Goal: Find specific page/section: Find specific page/section

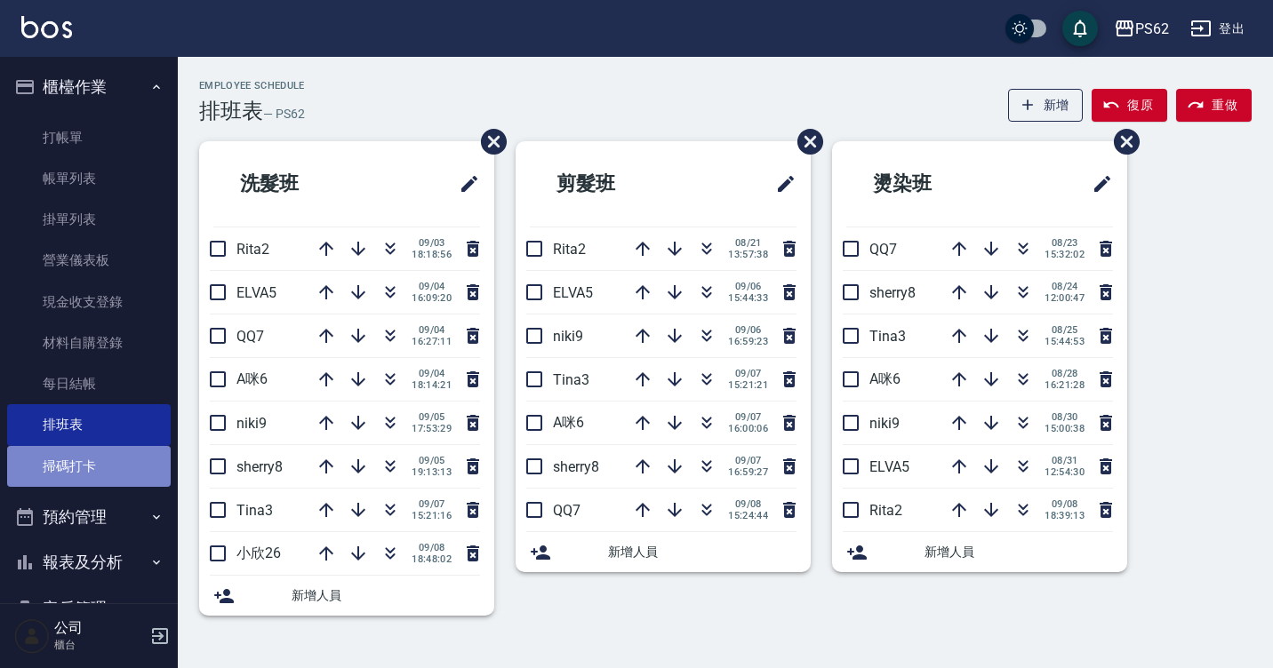
click at [92, 468] on link "掃碼打卡" at bounding box center [89, 466] width 164 height 41
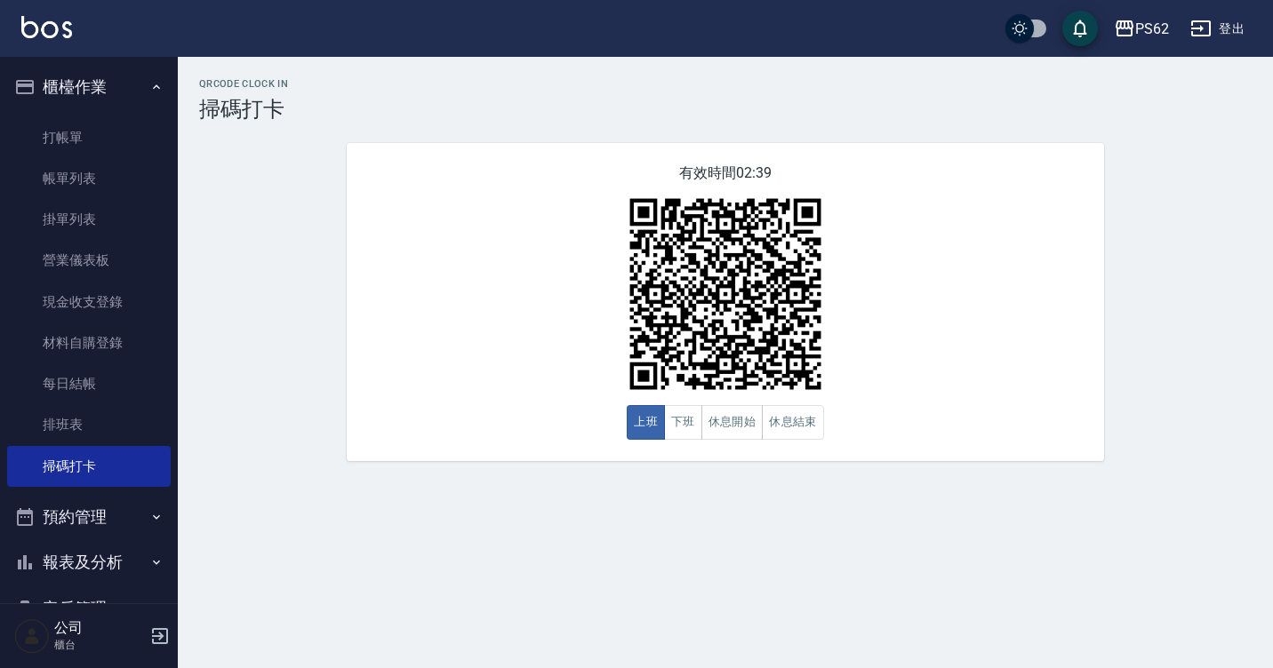
scroll to position [187, 0]
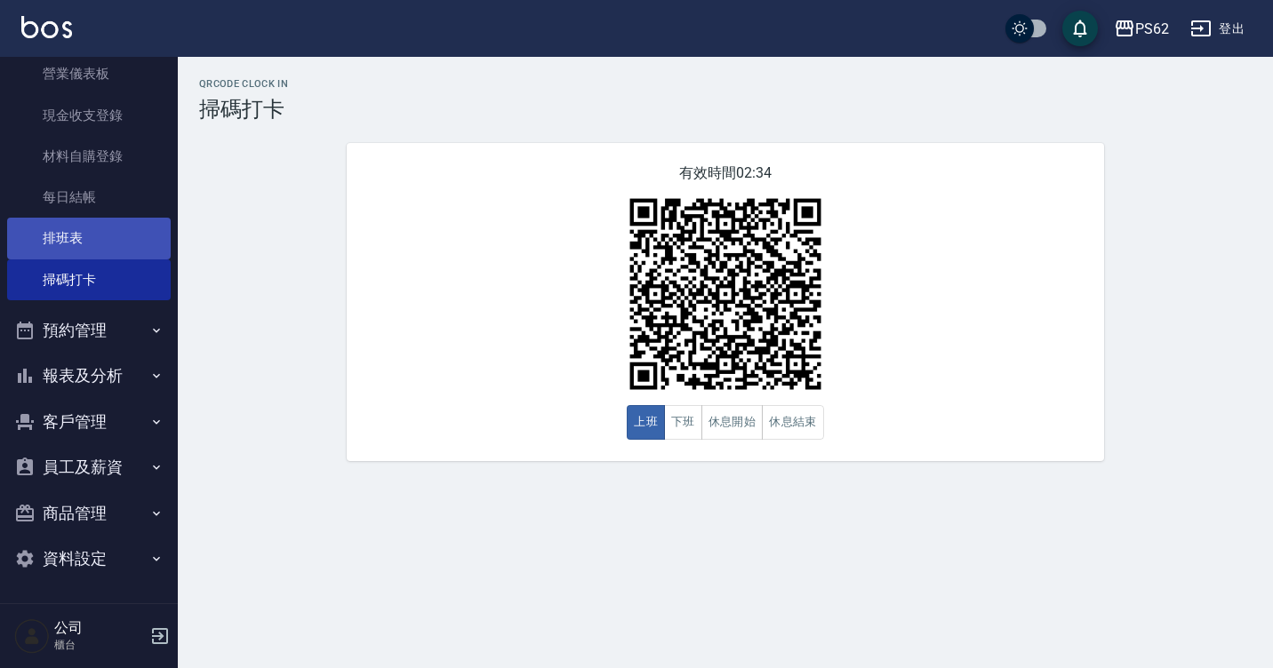
click at [79, 236] on link "排班表" at bounding box center [89, 238] width 164 height 41
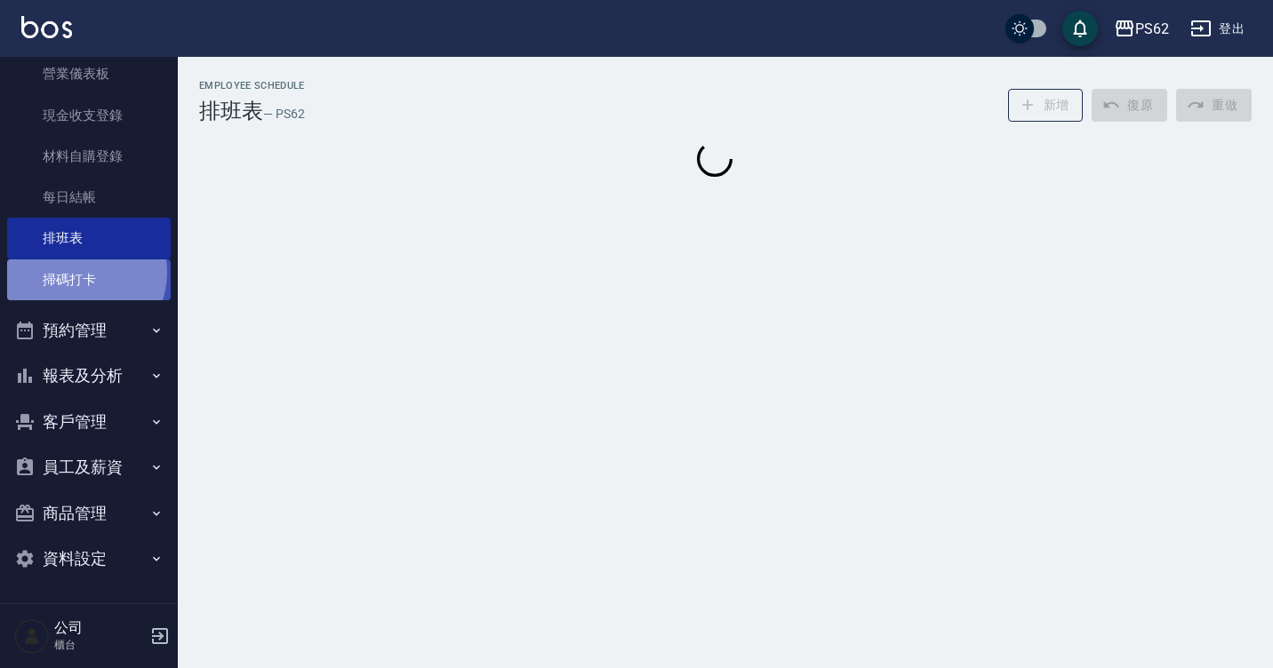
click at [80, 272] on link "掃碼打卡" at bounding box center [89, 280] width 164 height 41
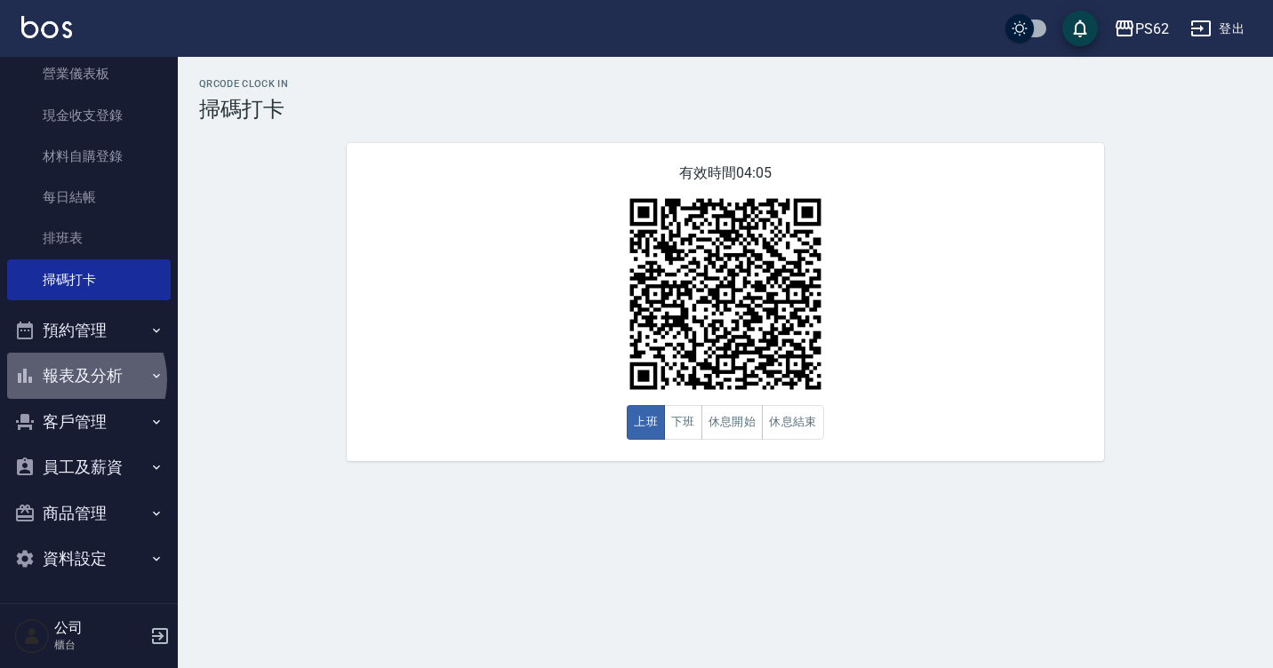
click at [74, 380] on button "報表及分析" at bounding box center [89, 376] width 164 height 46
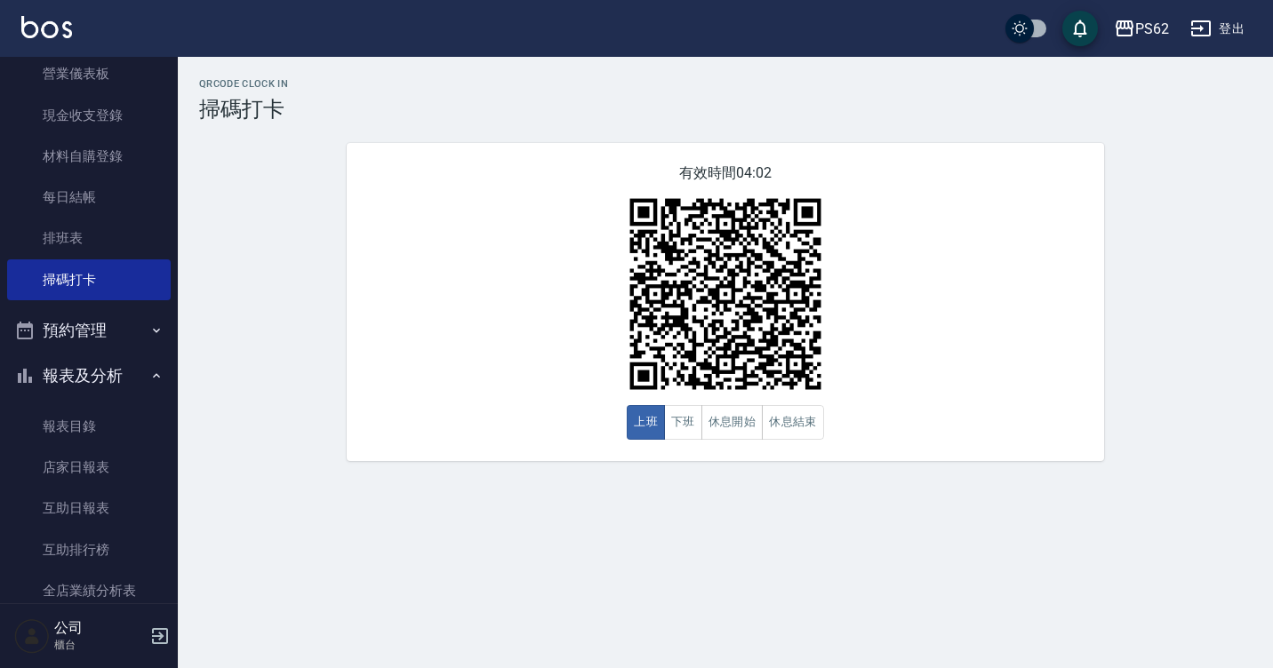
drag, startPoint x: 167, startPoint y: 326, endPoint x: 172, endPoint y: 403, distance: 76.6
click at [172, 403] on nav "櫃檯作業 打帳單 帳單列表 掛單列表 營業儀表板 現金收支登錄 材料自購登錄 每日結帳 排班表 掃碼打卡 預約管理 預約管理 單日預約紀錄 單週預約紀錄 報表…" at bounding box center [89, 330] width 178 height 547
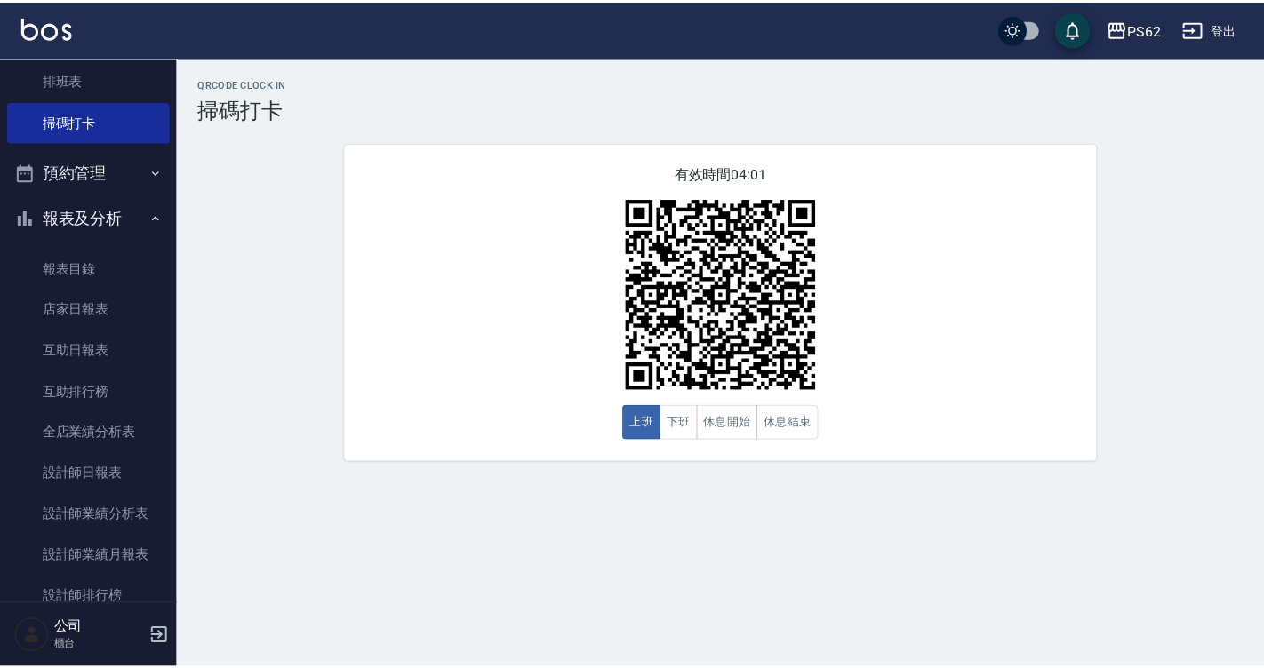
scroll to position [377, 0]
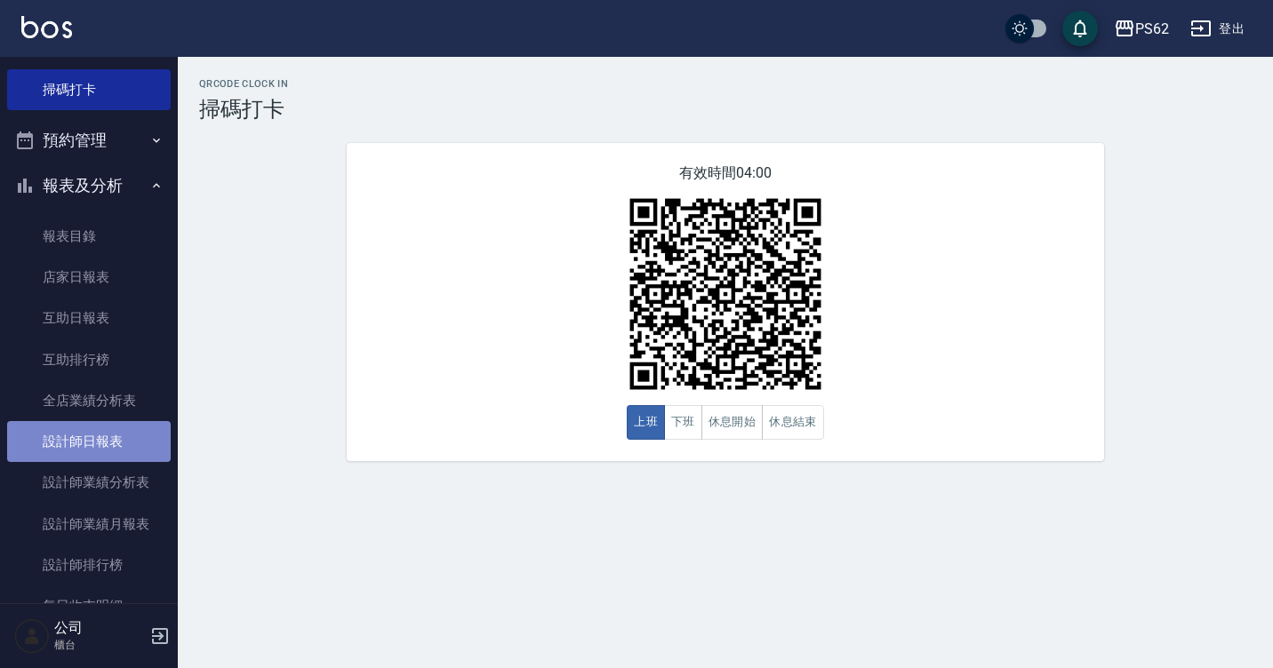
click at [124, 438] on link "設計師日報表" at bounding box center [89, 441] width 164 height 41
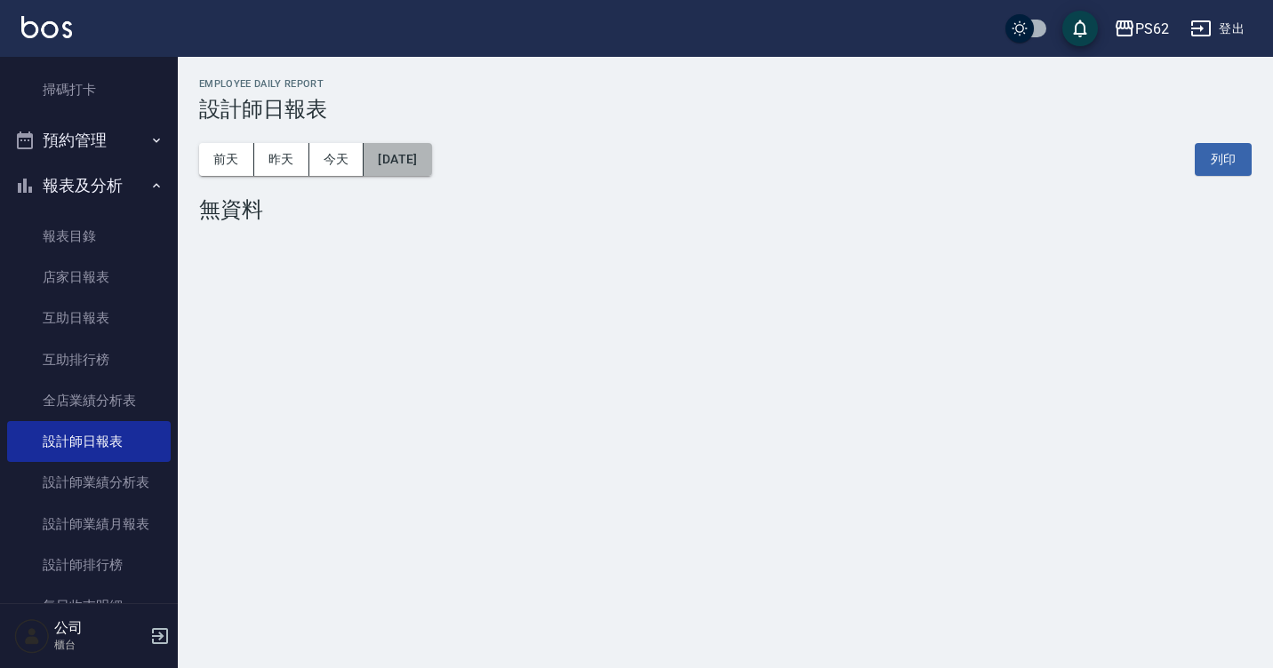
click at [412, 155] on button "[DATE]" at bounding box center [398, 159] width 68 height 33
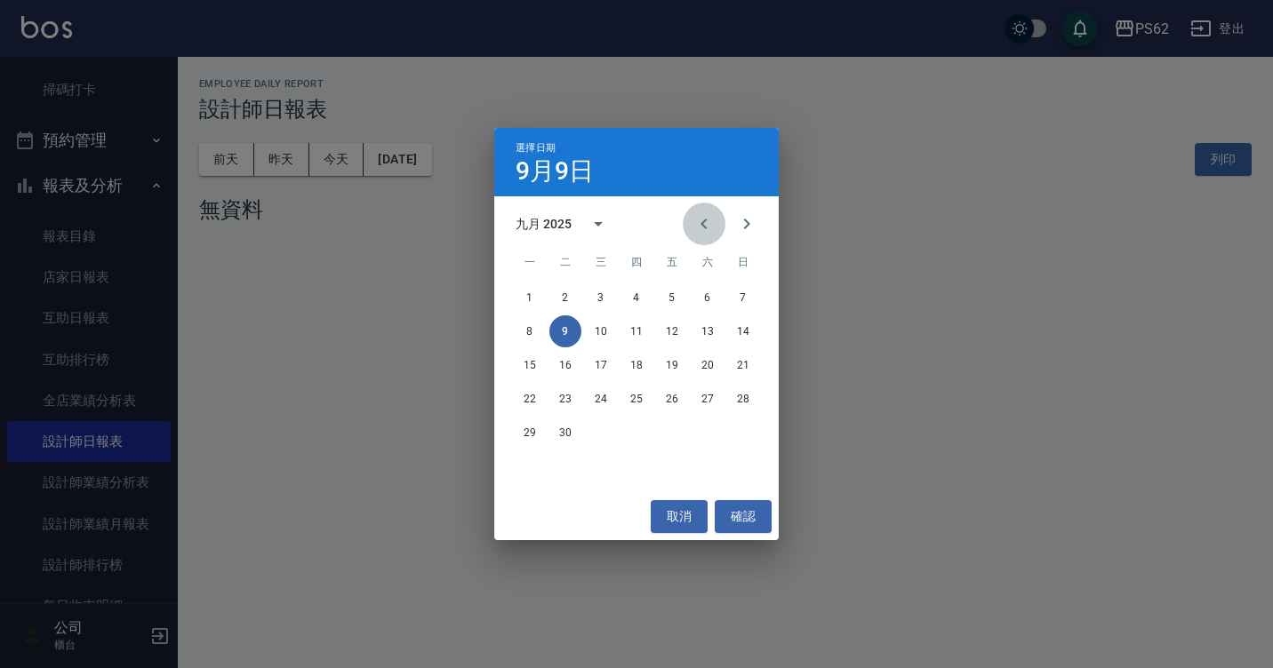
click at [696, 226] on icon "Previous month" at bounding box center [703, 223] width 21 height 21
click at [705, 332] on button "9" at bounding box center [708, 332] width 32 height 32
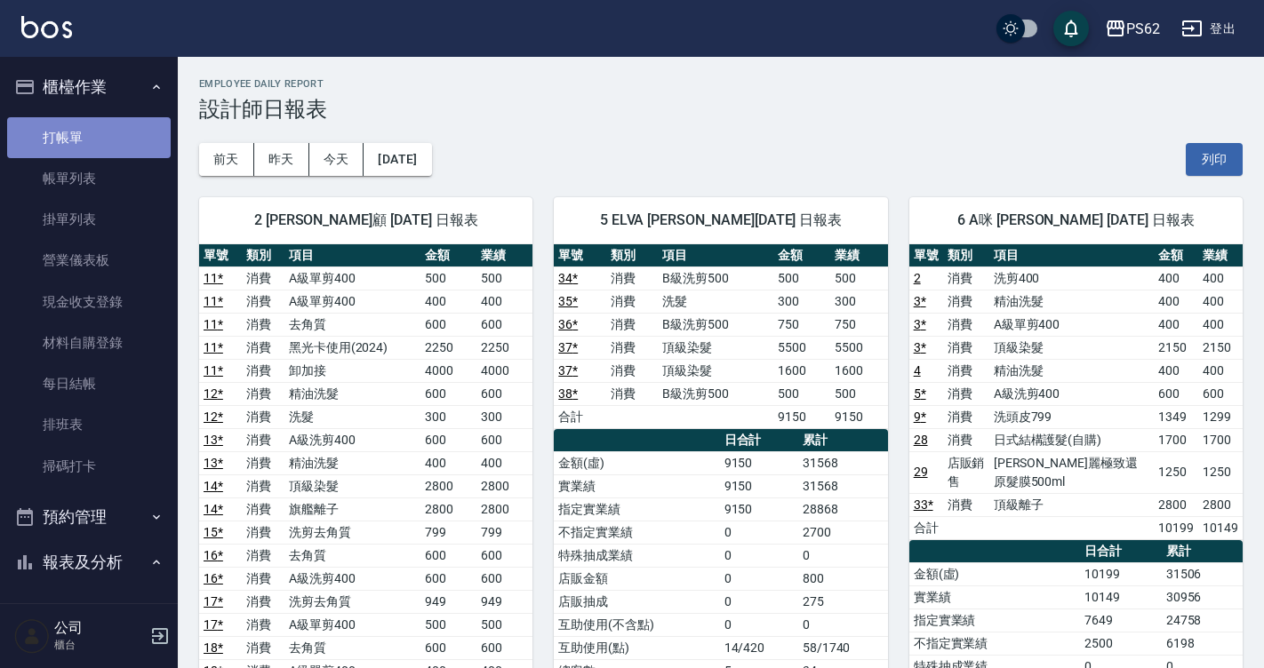
click at [100, 152] on link "打帳單" at bounding box center [89, 137] width 164 height 41
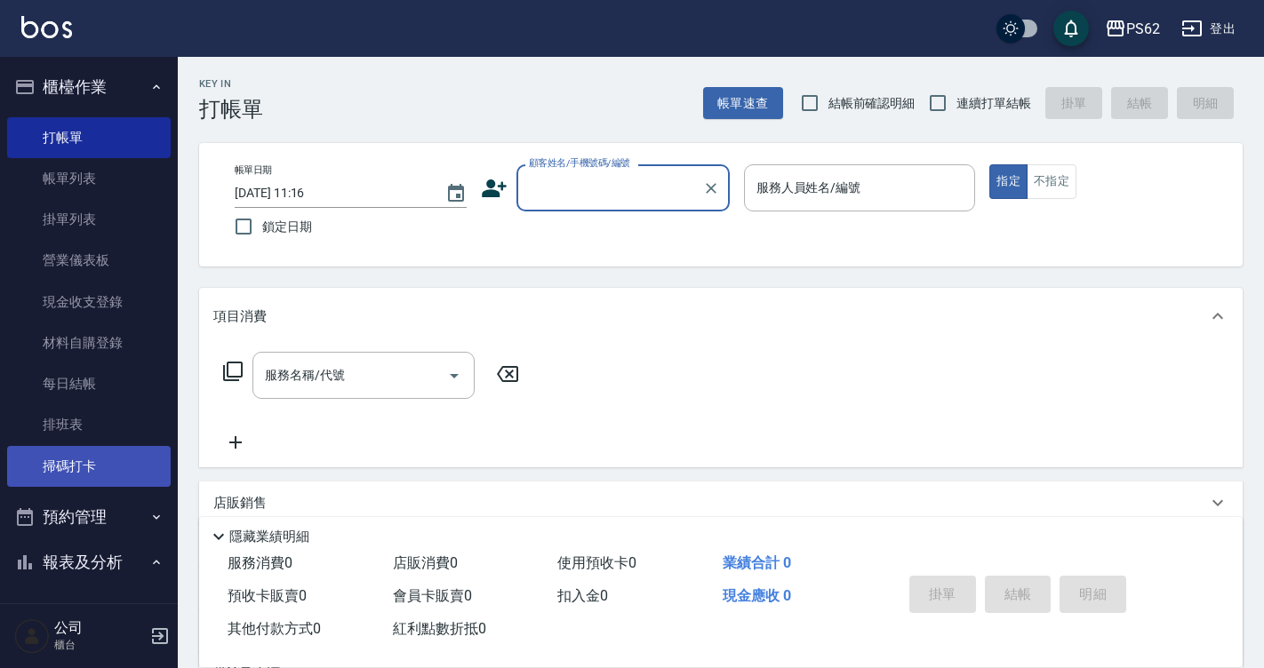
click at [90, 448] on link "掃碼打卡" at bounding box center [89, 466] width 164 height 41
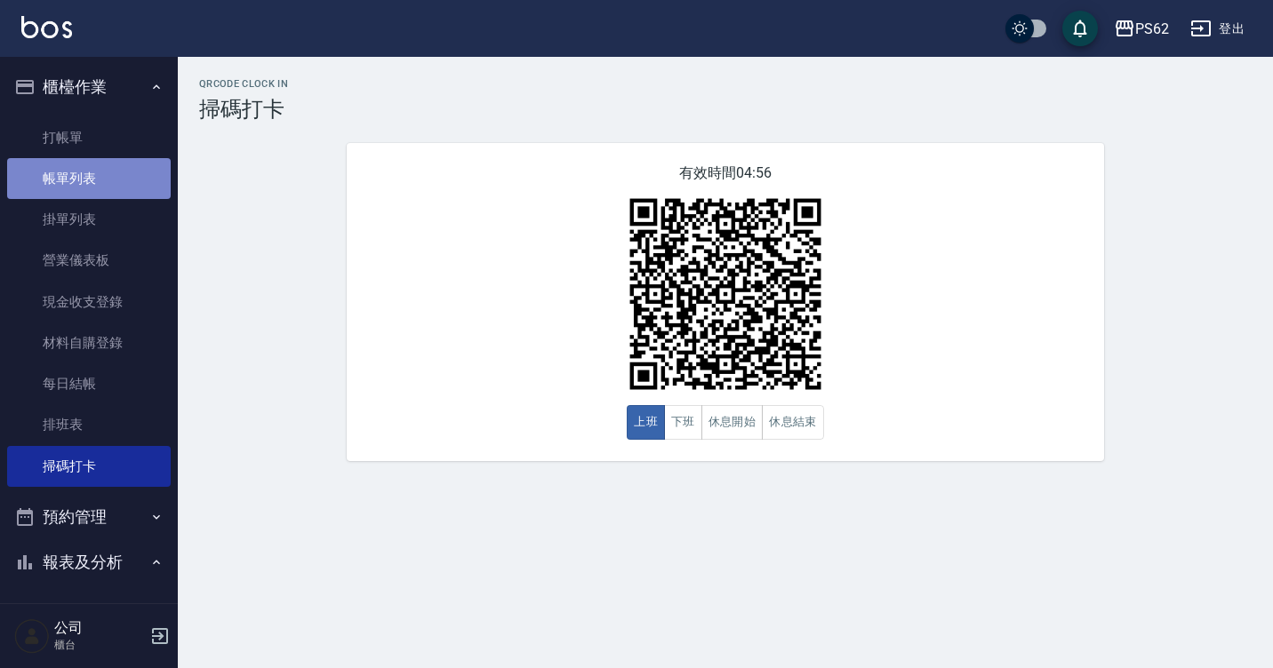
click at [105, 184] on link "帳單列表" at bounding box center [89, 178] width 164 height 41
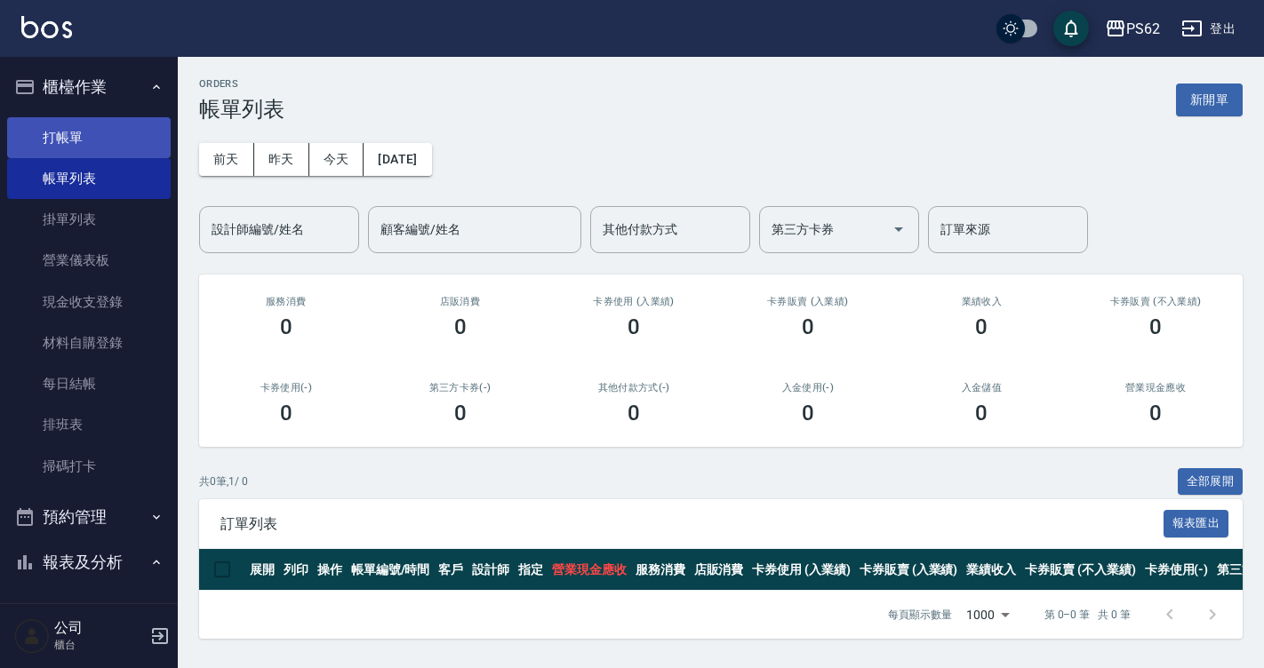
click at [100, 141] on link "打帳單" at bounding box center [89, 137] width 164 height 41
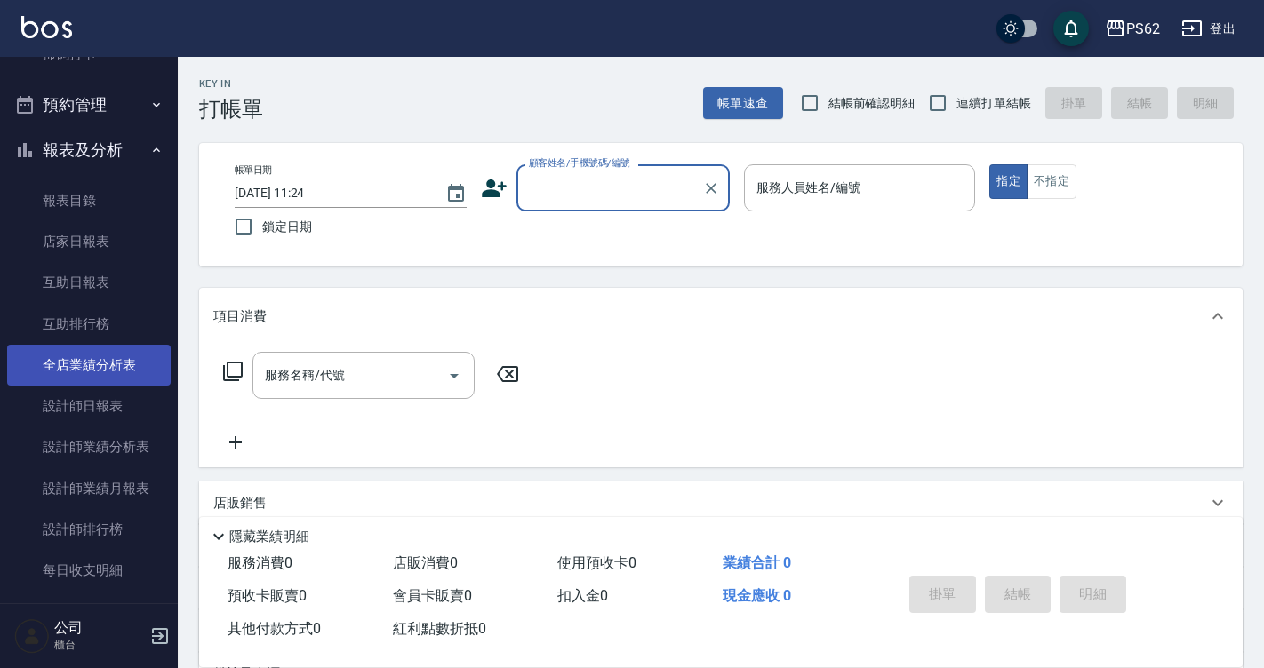
scroll to position [444, 0]
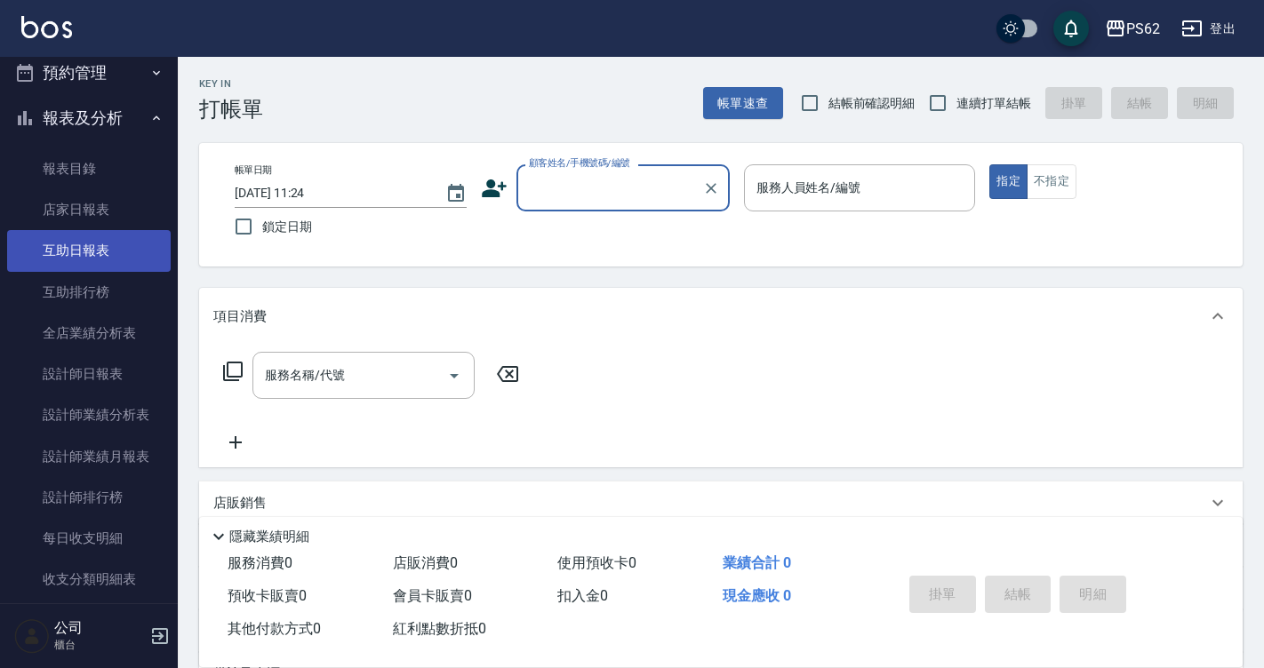
click at [93, 263] on link "互助日報表" at bounding box center [89, 250] width 164 height 41
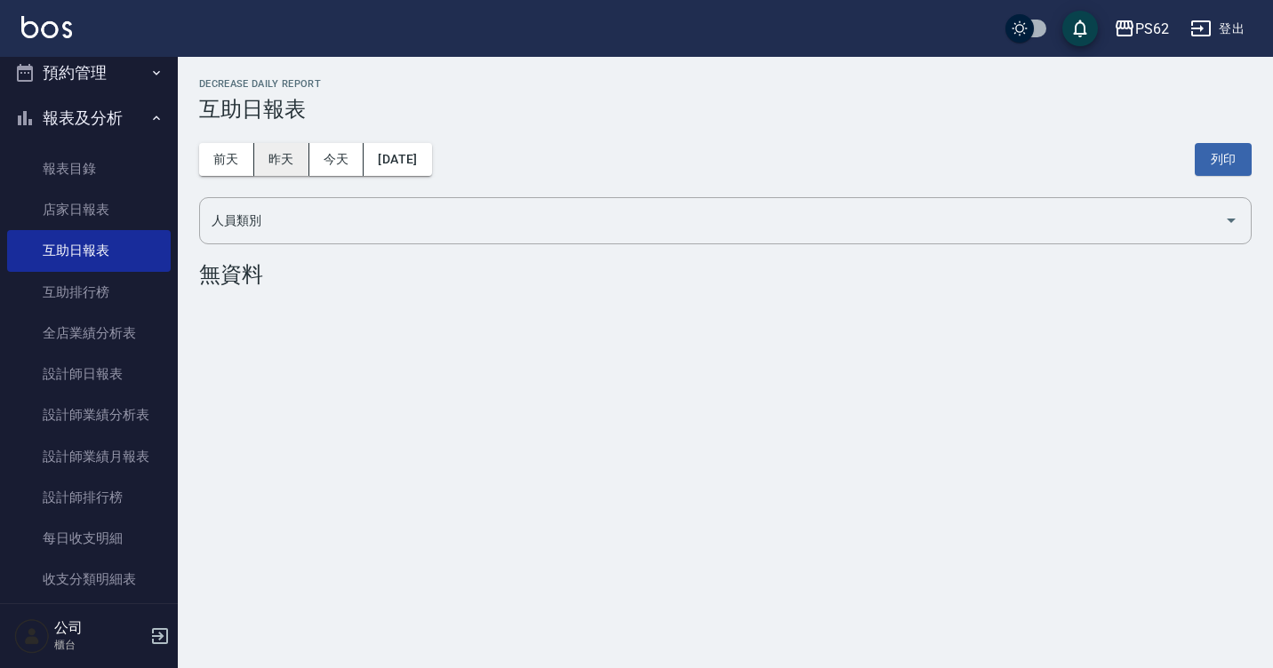
click at [280, 156] on button "昨天" at bounding box center [281, 159] width 55 height 33
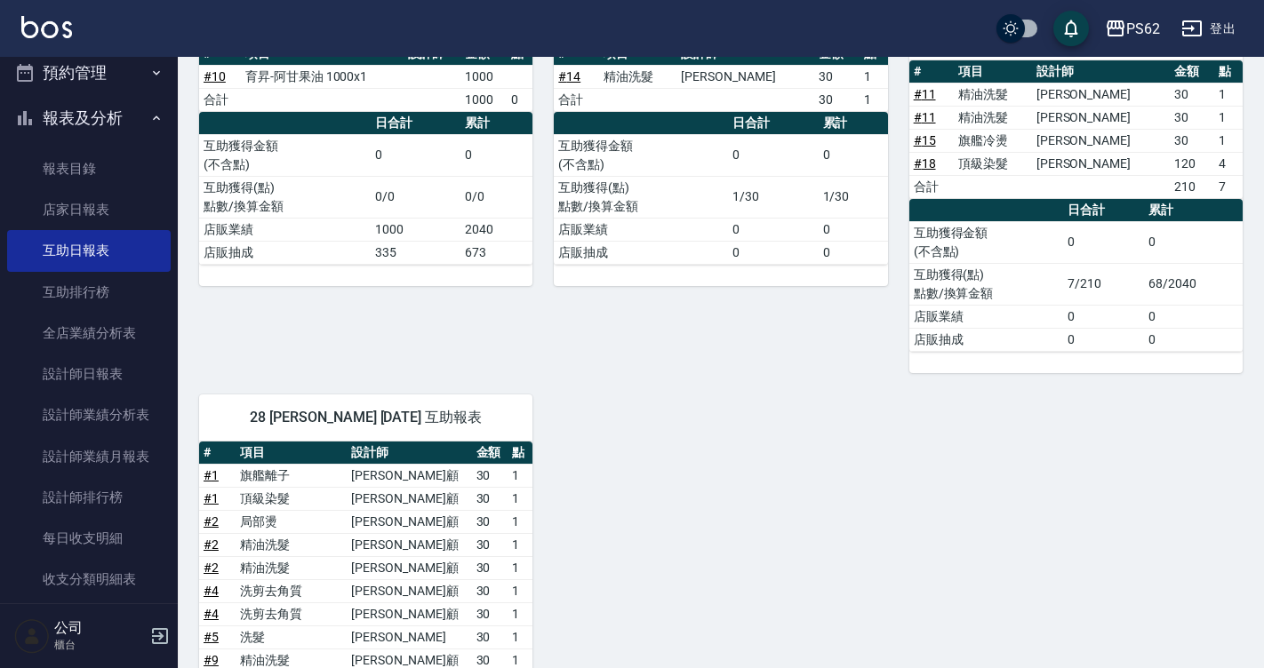
scroll to position [533, 0]
